Goal: Information Seeking & Learning: Learn about a topic

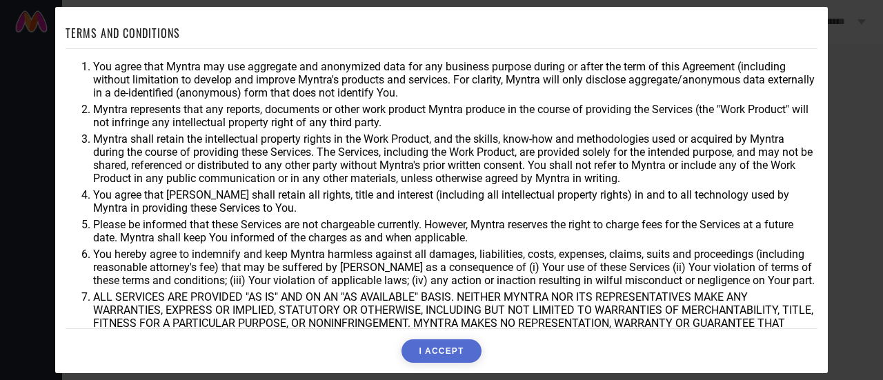
click at [466, 349] on button "I ACCEPT" at bounding box center [440, 350] width 79 height 23
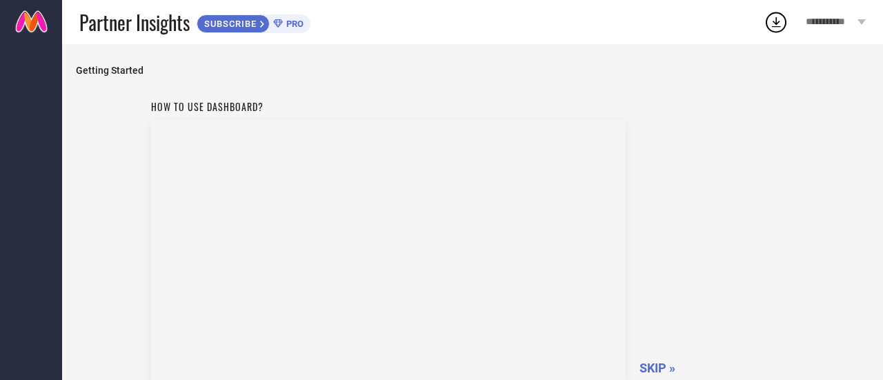
click at [652, 361] on span "SKIP »" at bounding box center [657, 368] width 36 height 14
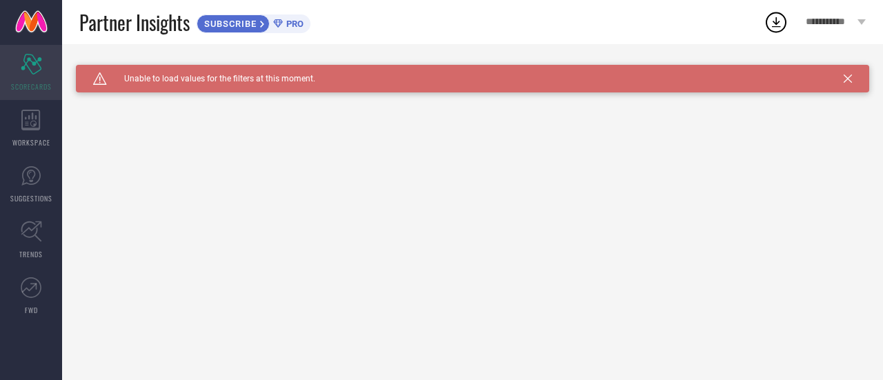
click at [28, 67] on icon at bounding box center [31, 64] width 21 height 21
click at [29, 72] on icon "Scorecard" at bounding box center [31, 64] width 21 height 21
click at [274, 21] on div "PRO" at bounding box center [287, 24] width 34 height 10
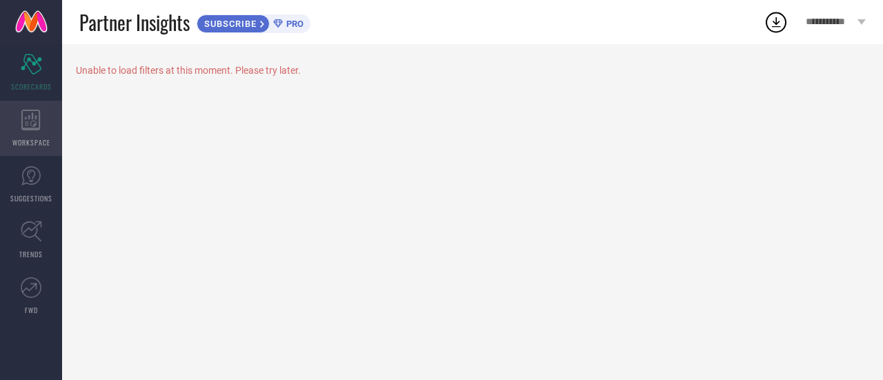
click at [48, 133] on div "WORKSPACE" at bounding box center [31, 128] width 62 height 55
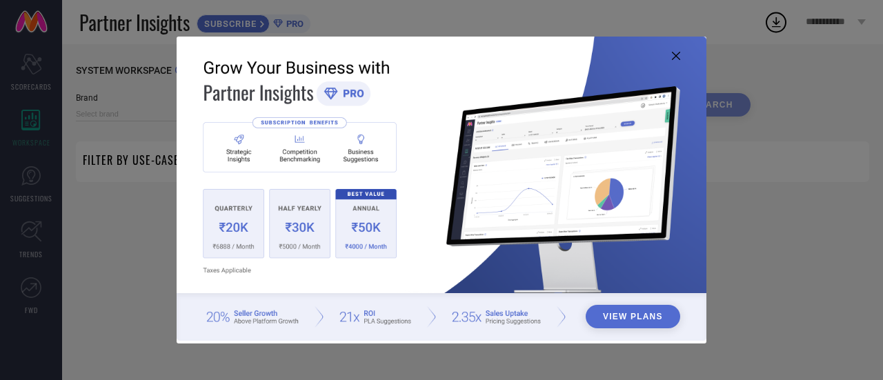
type input "1 STOP FASHION"
type input "All"
click at [667, 54] on img at bounding box center [442, 189] width 530 height 305
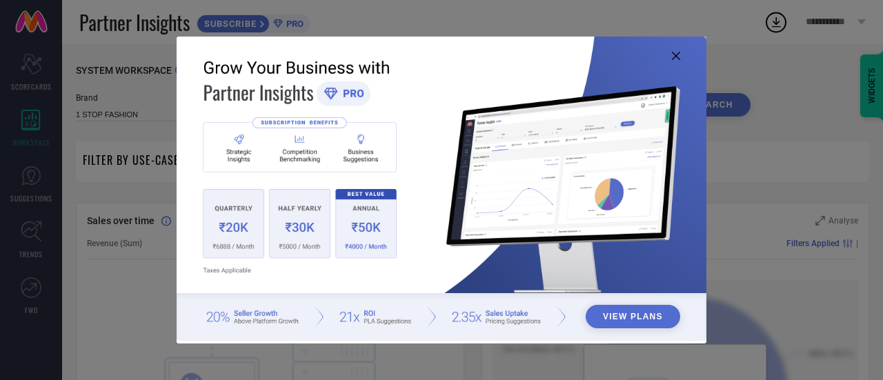
click at [681, 56] on img at bounding box center [442, 189] width 530 height 305
click at [675, 56] on icon at bounding box center [676, 56] width 8 height 8
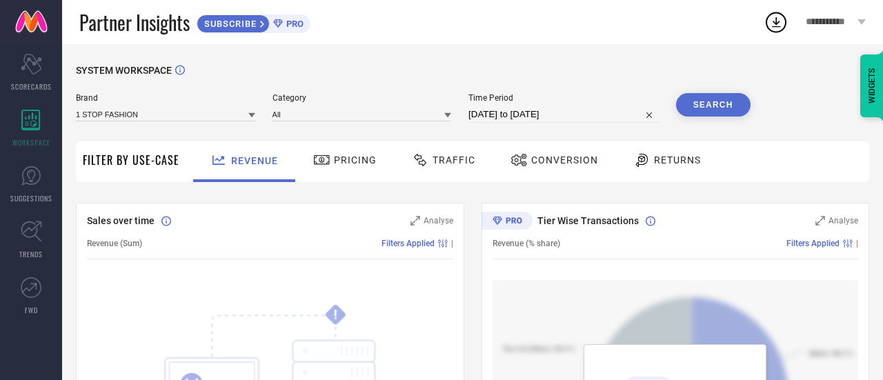
click at [332, 169] on div "Pricing" at bounding box center [345, 159] width 70 height 23
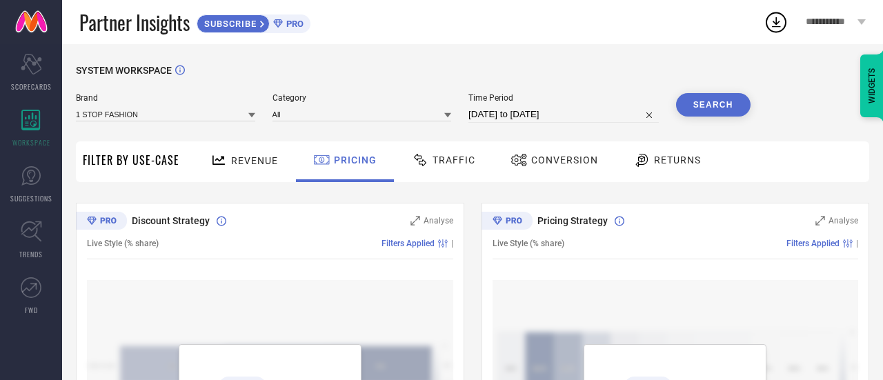
click at [880, 96] on div "WIDGETS" at bounding box center [871, 85] width 23 height 63
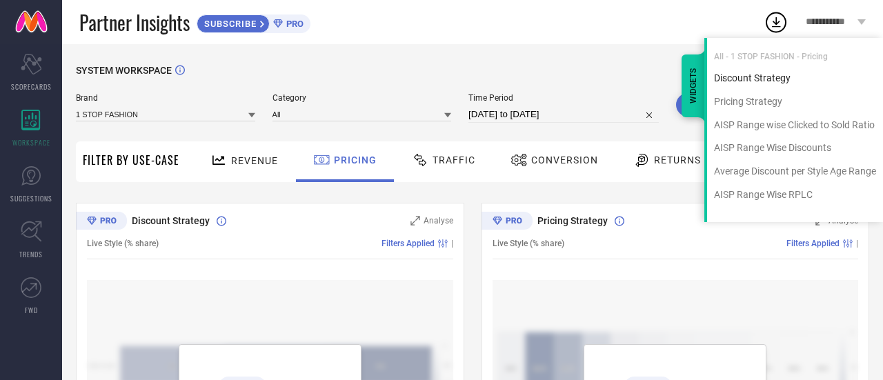
click at [756, 83] on div "Discount Strategy" at bounding box center [795, 78] width 176 height 13
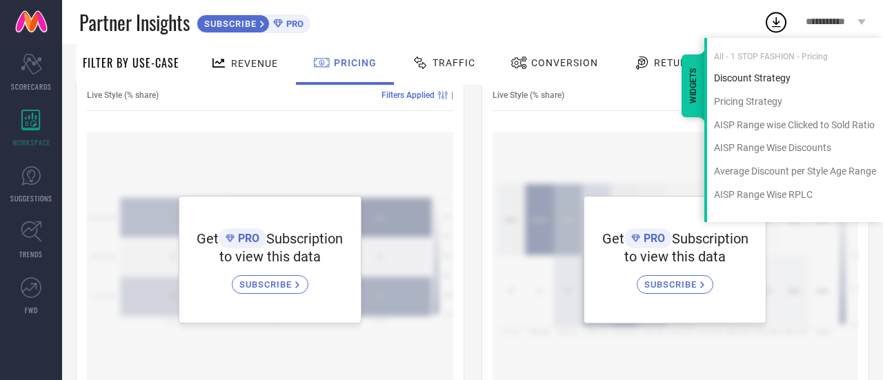
scroll to position [152, 0]
